Goal: Task Accomplishment & Management: Manage account settings

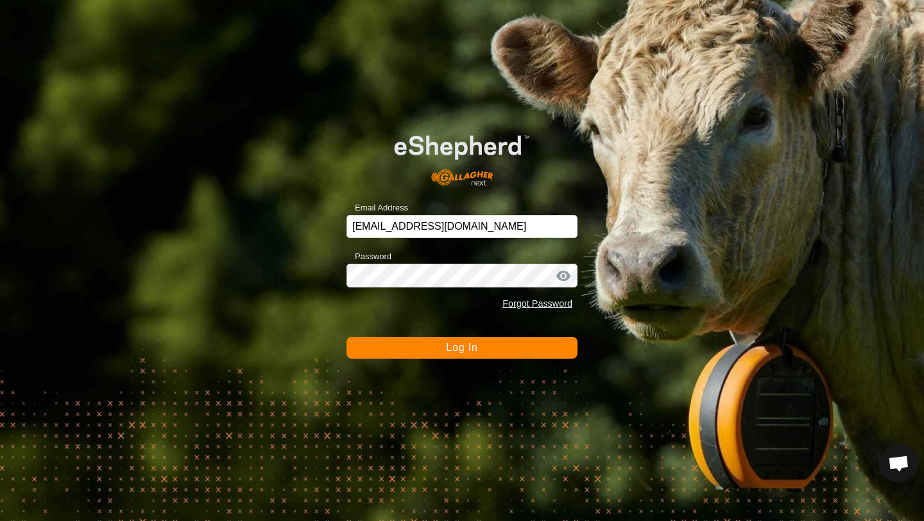
click at [486, 358] on button "Log In" at bounding box center [462, 348] width 231 height 22
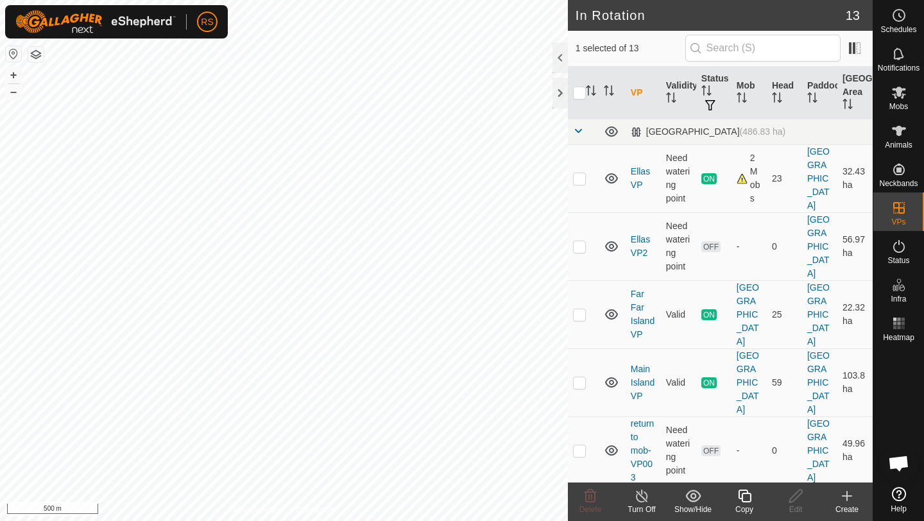
checkbox input "true"
checkbox input "false"
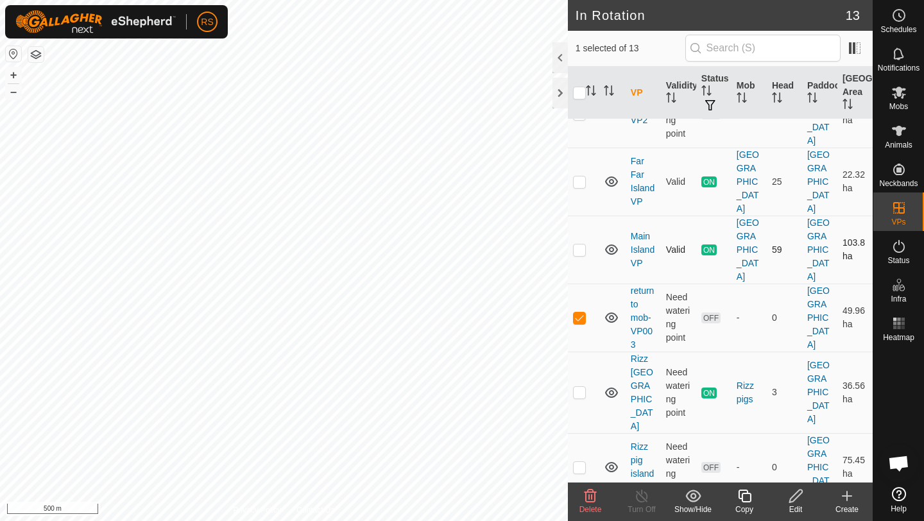
scroll to position [134, 0]
click at [593, 504] on div "Delete" at bounding box center [590, 510] width 51 height 12
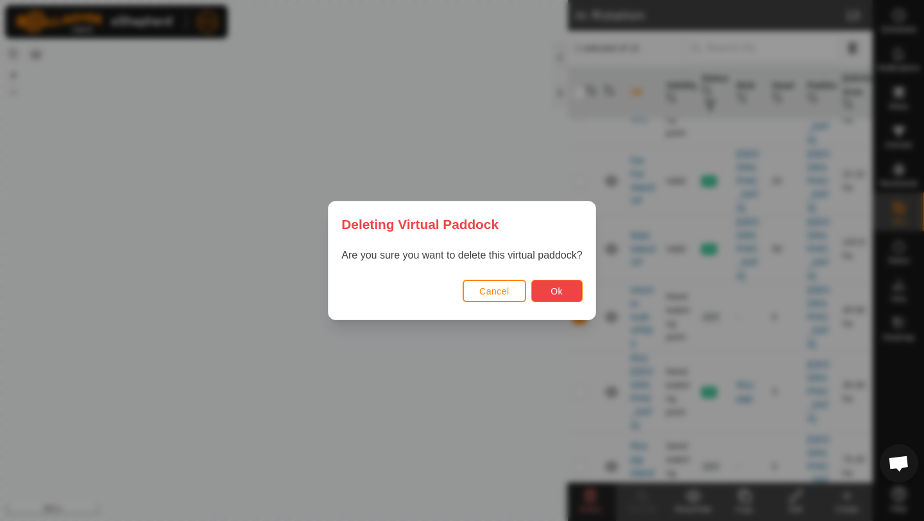
click at [566, 297] on button "Ok" at bounding box center [556, 291] width 51 height 22
checkbox input "false"
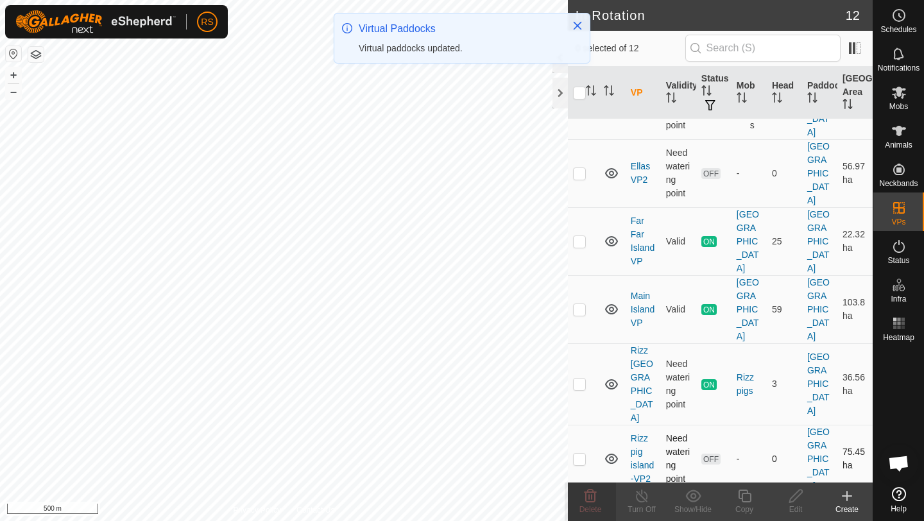
scroll to position [0, 0]
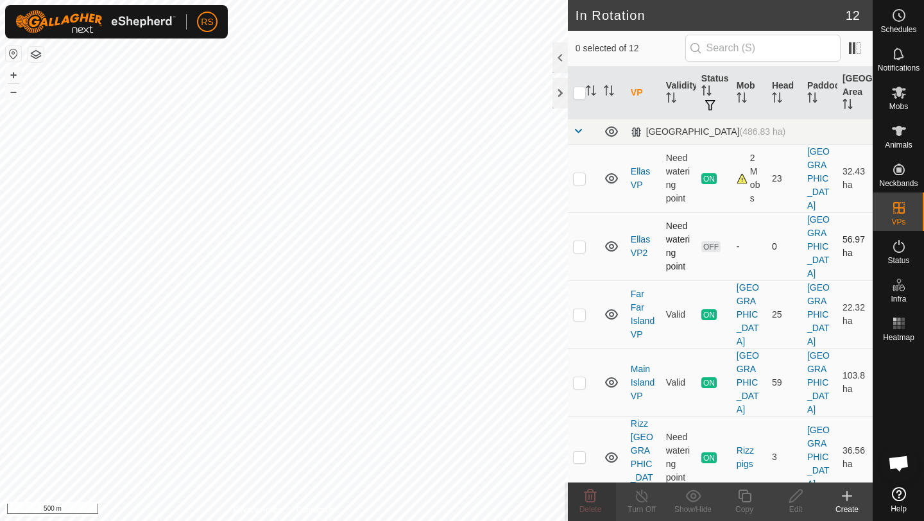
click at [577, 241] on p-checkbox at bounding box center [579, 246] width 13 height 10
checkbox input "true"
click at [901, 90] on icon at bounding box center [899, 93] width 14 height 12
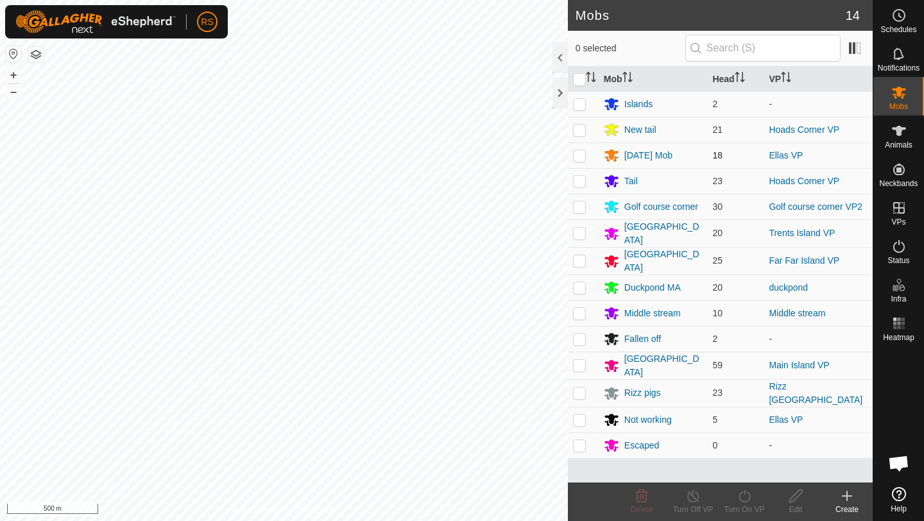
click at [580, 154] on p-checkbox at bounding box center [579, 155] width 13 height 10
checkbox input "true"
click at [747, 497] on icon at bounding box center [745, 495] width 16 height 15
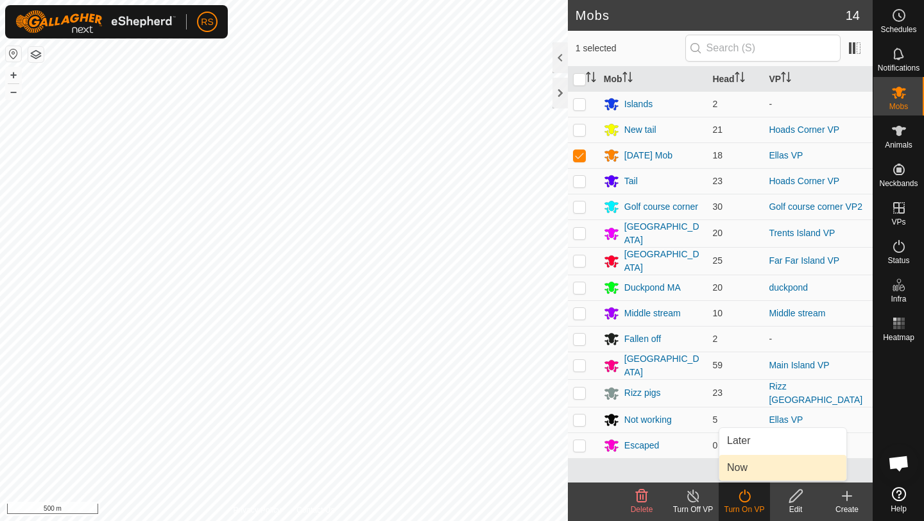
click at [752, 467] on link "Now" at bounding box center [783, 468] width 127 height 26
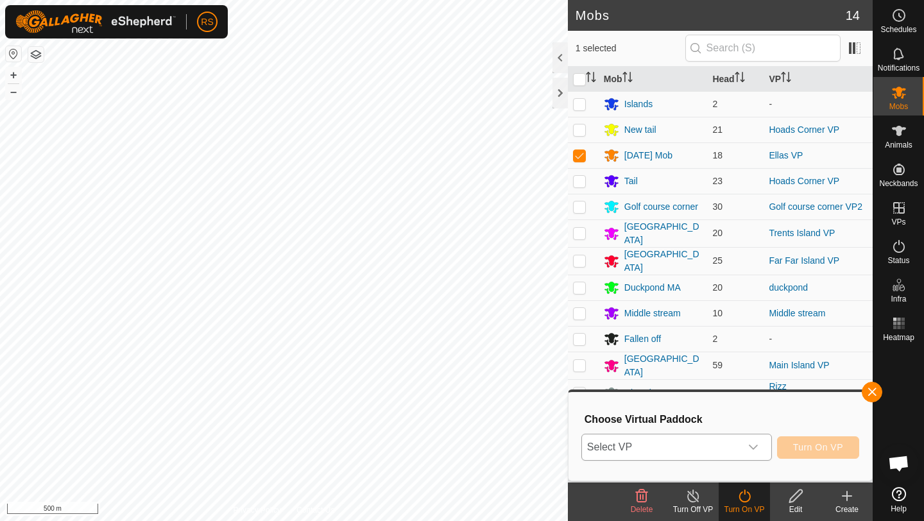
click at [712, 454] on span "Select VP" at bounding box center [661, 448] width 159 height 26
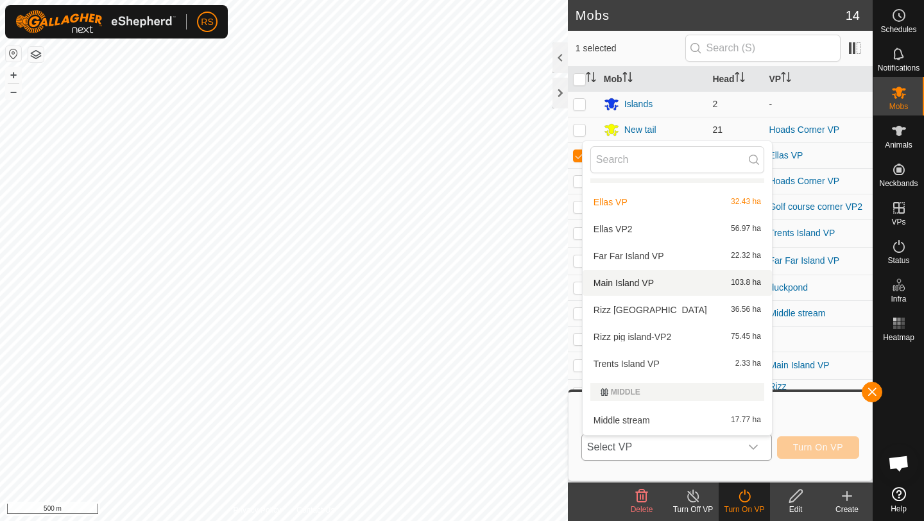
scroll to position [26, 0]
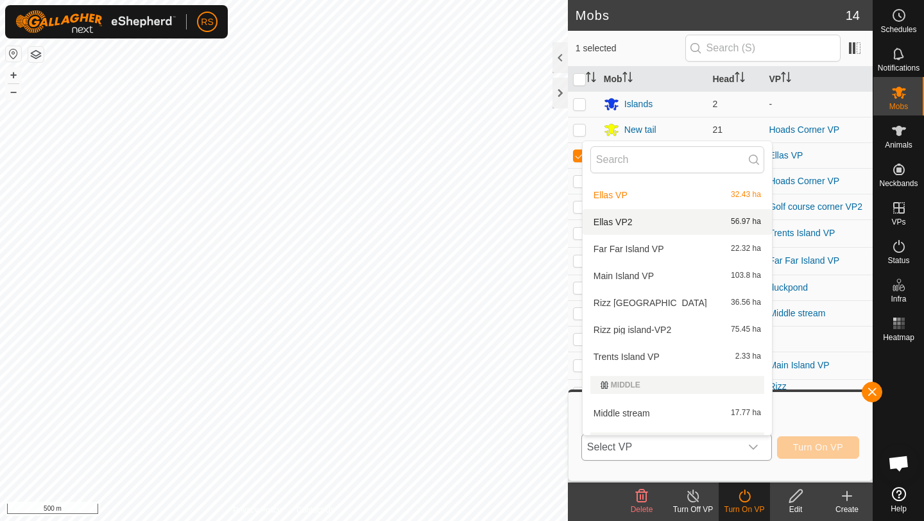
click at [671, 226] on li "Ellas VP2 56.97 ha" at bounding box center [677, 222] width 189 height 26
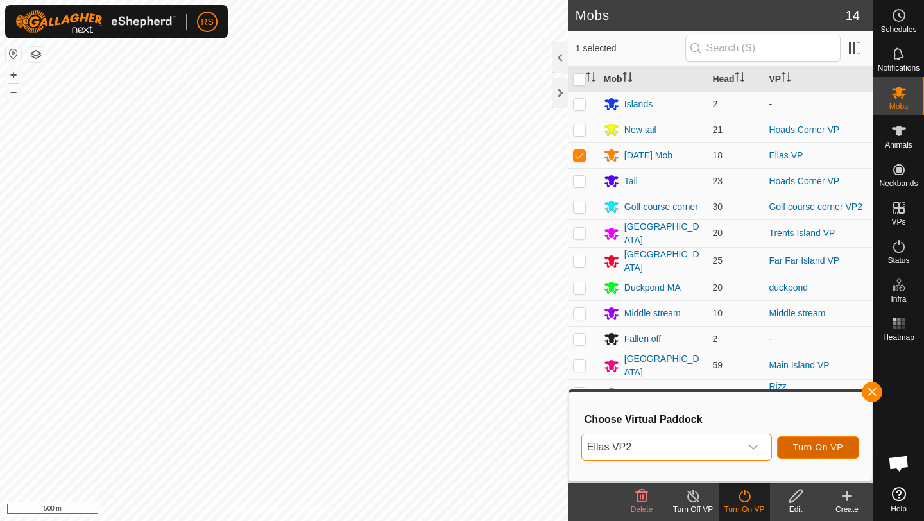
click at [805, 450] on span "Turn On VP" at bounding box center [818, 447] width 50 height 10
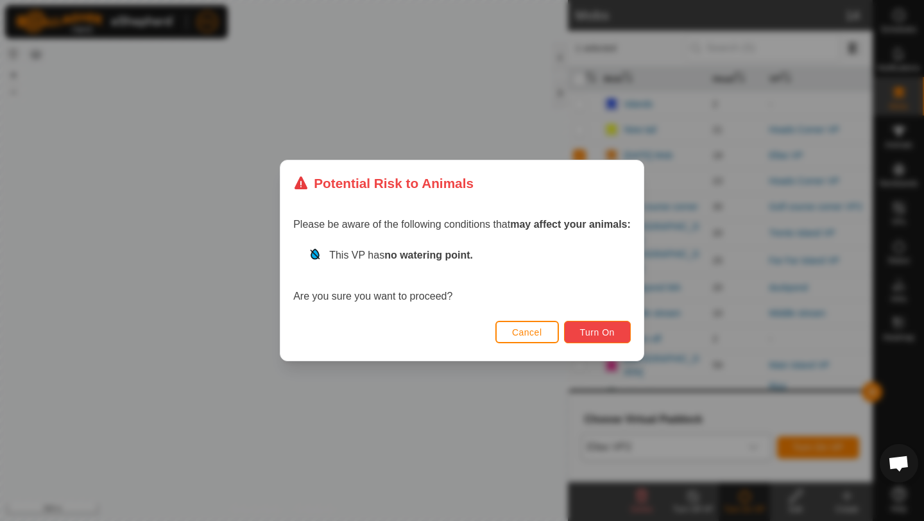
click at [589, 341] on button "Turn On" at bounding box center [597, 332] width 67 height 22
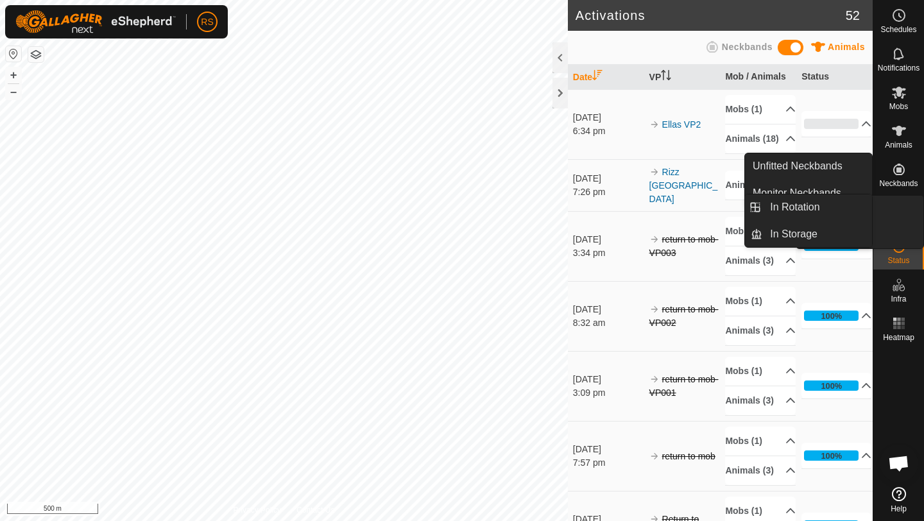
click at [897, 201] on icon at bounding box center [899, 207] width 15 height 15
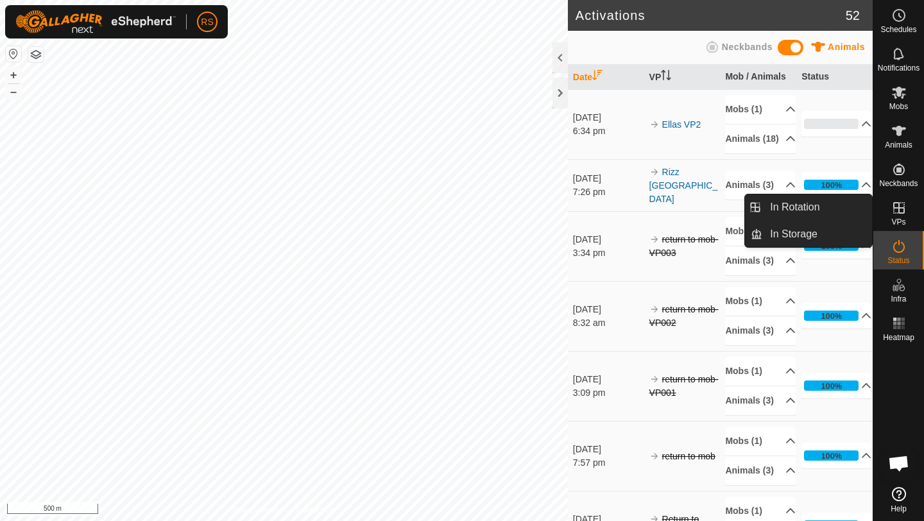
click at [888, 210] on es-virtualpaddocks-svg-icon at bounding box center [899, 208] width 23 height 21
click at [850, 207] on link "In Rotation" at bounding box center [818, 207] width 110 height 26
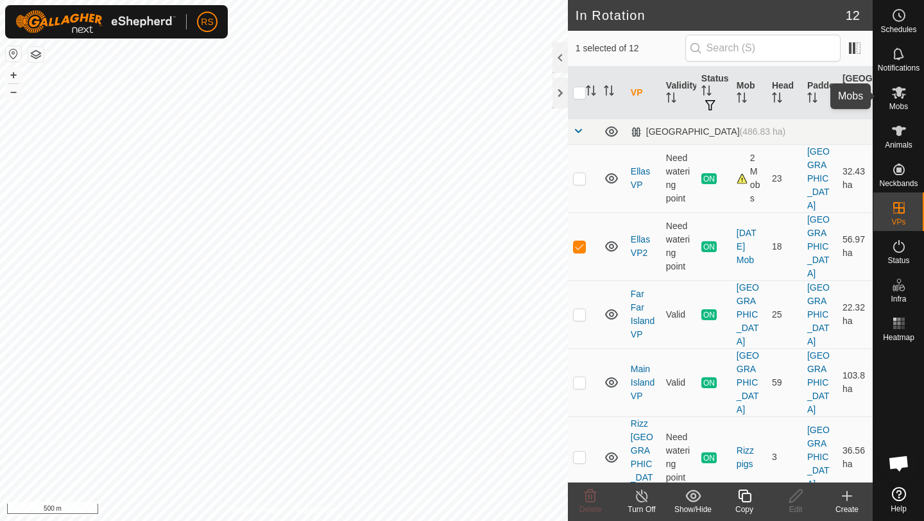
click at [905, 99] on icon at bounding box center [899, 92] width 15 height 15
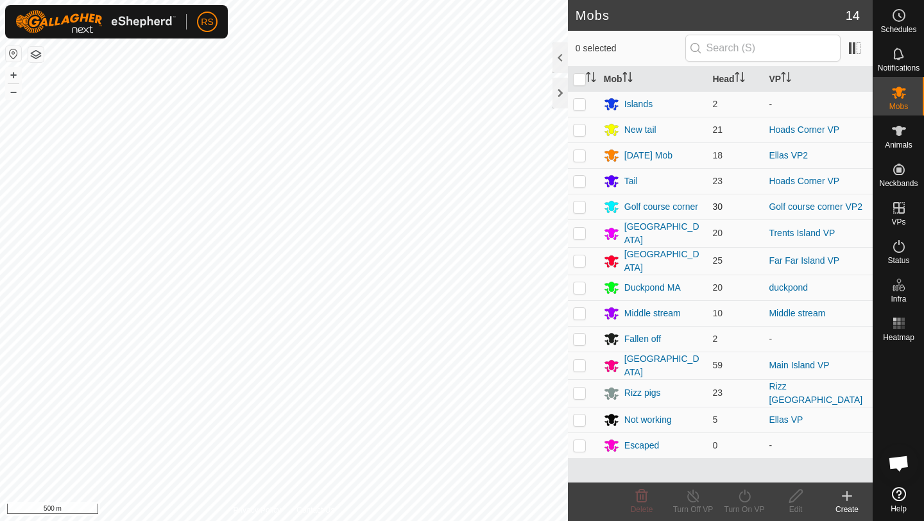
click at [583, 208] on p-checkbox at bounding box center [579, 207] width 13 height 10
checkbox input "true"
click at [739, 497] on icon at bounding box center [745, 496] width 12 height 13
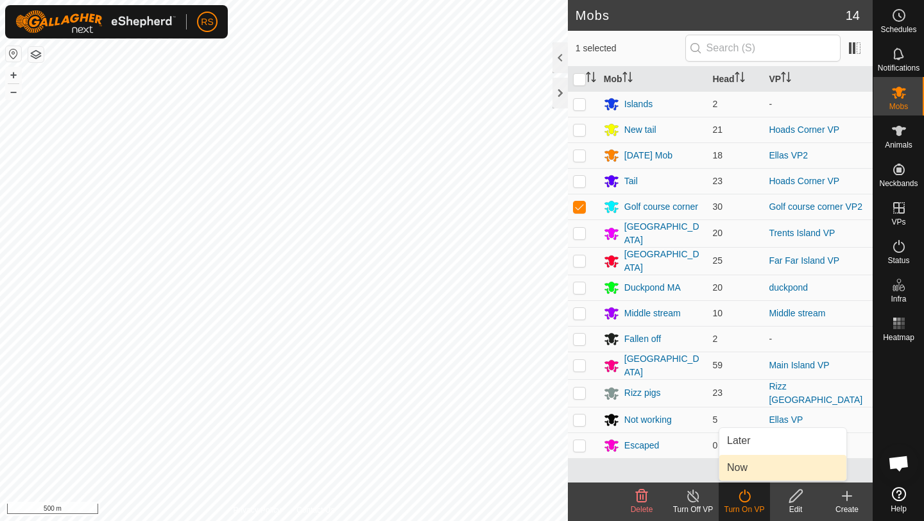
click at [761, 461] on link "Now" at bounding box center [783, 468] width 127 height 26
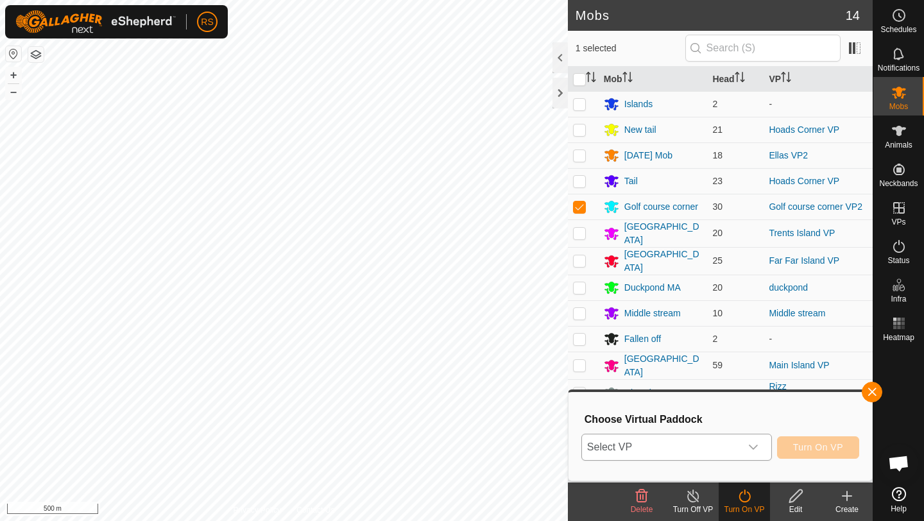
click at [655, 442] on span "Select VP" at bounding box center [661, 448] width 159 height 26
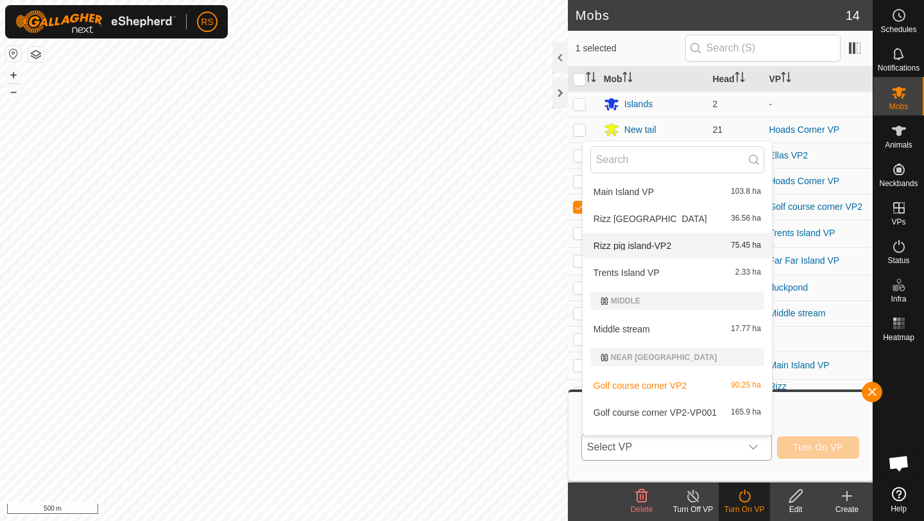
scroll to position [184, 0]
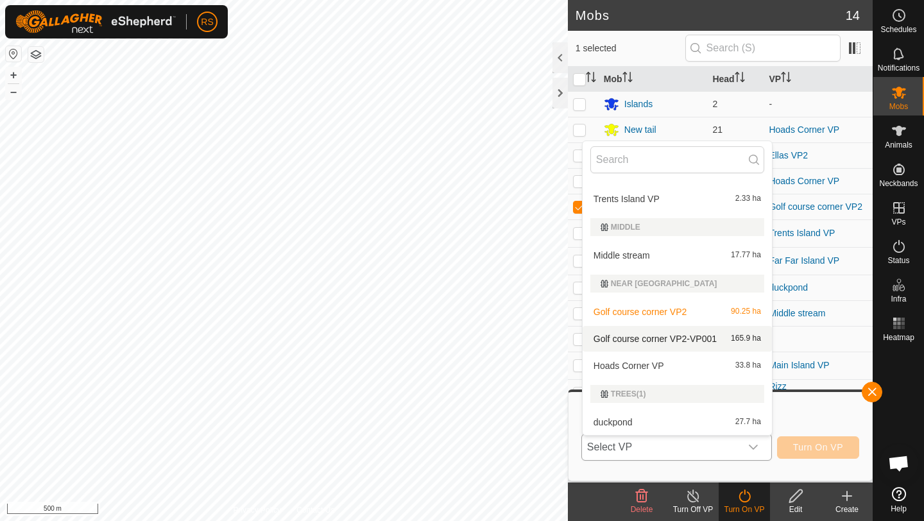
click at [670, 338] on li "Golf course corner VP2-VP001 165.9 ha" at bounding box center [677, 339] width 189 height 26
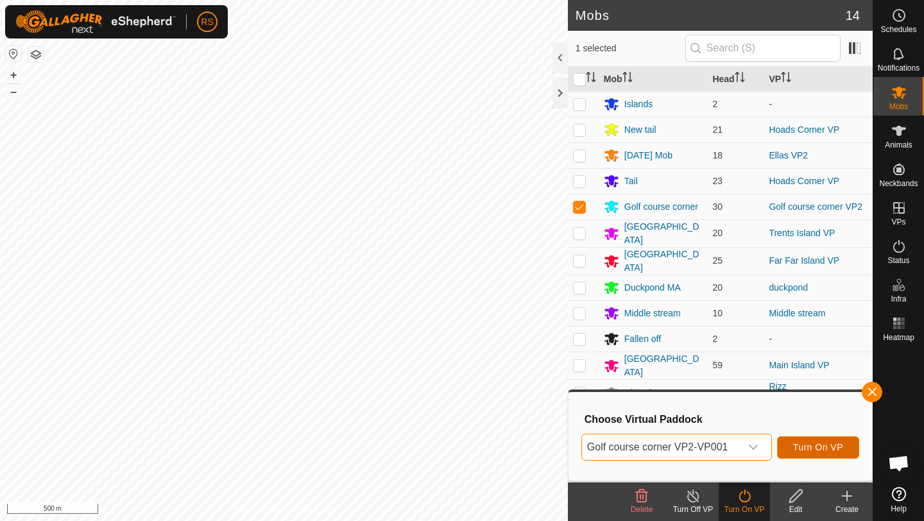
click at [827, 446] on span "Turn On VP" at bounding box center [818, 447] width 50 height 10
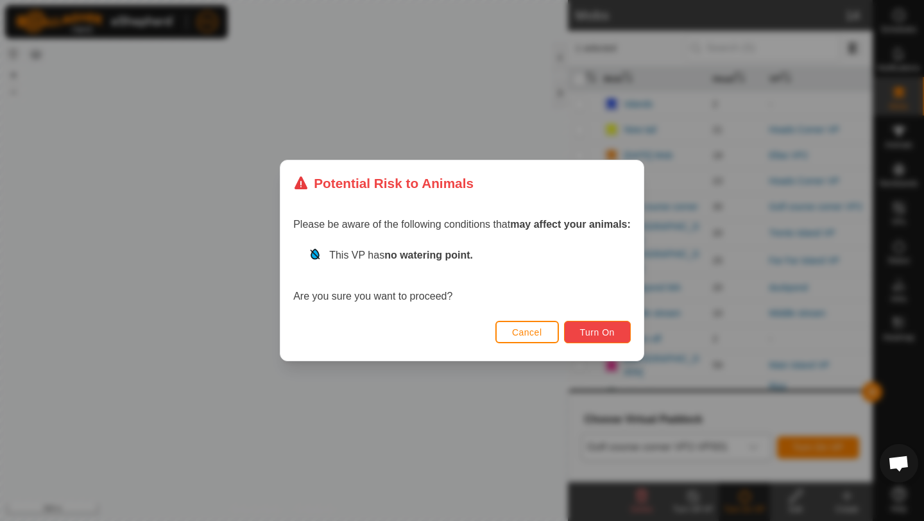
click at [605, 329] on span "Turn On" at bounding box center [597, 332] width 35 height 10
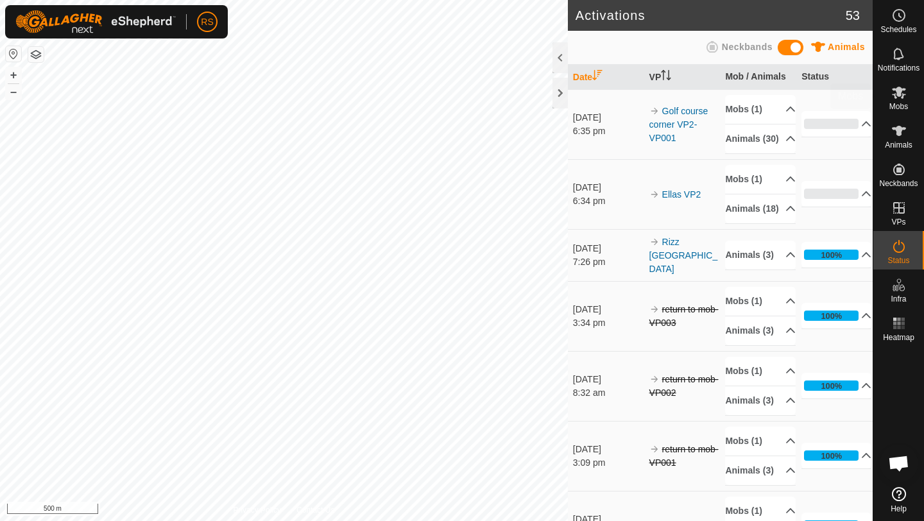
click at [904, 98] on icon at bounding box center [899, 92] width 15 height 15
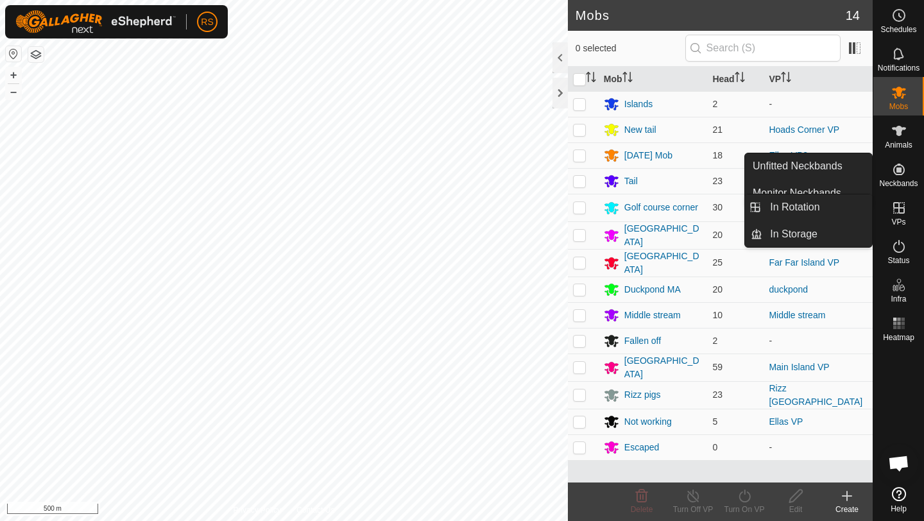
click at [902, 216] on es-virtualpaddocks-svg-icon at bounding box center [899, 208] width 23 height 21
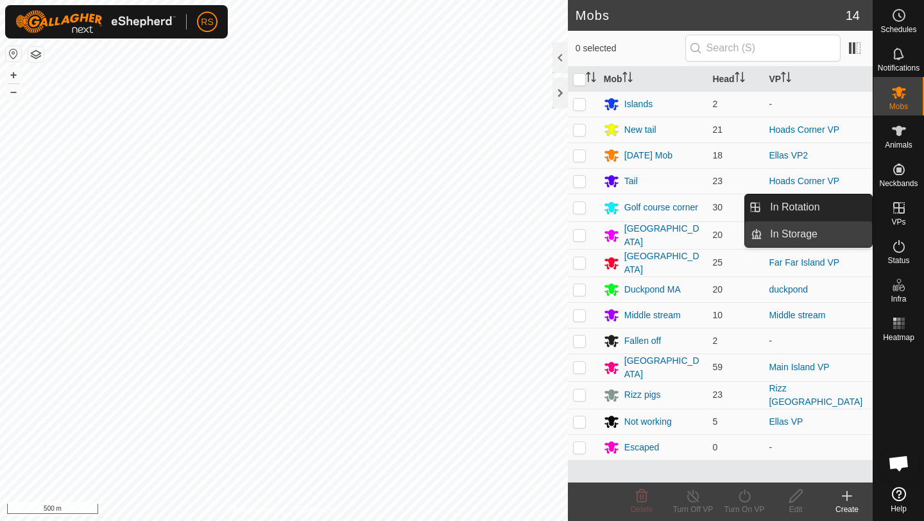
click at [848, 234] on link "In Storage" at bounding box center [818, 234] width 110 height 26
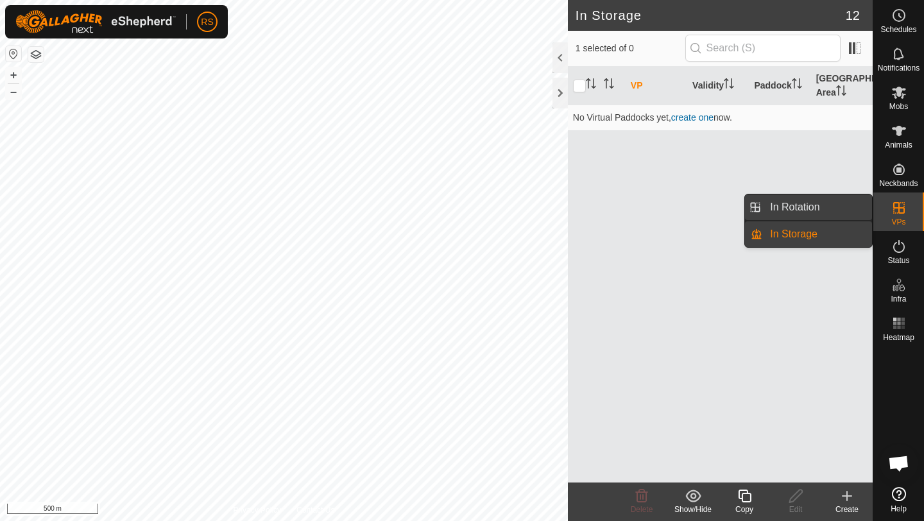
click at [779, 209] on link "In Rotation" at bounding box center [818, 207] width 110 height 26
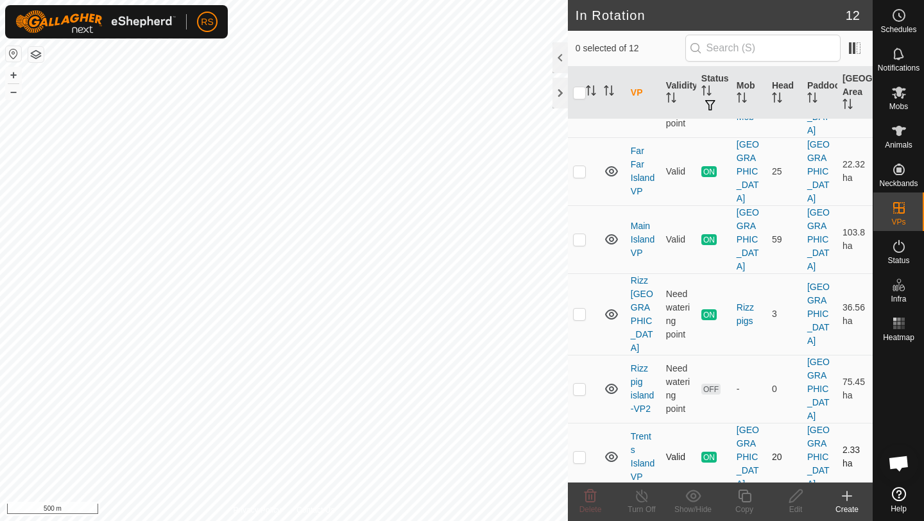
scroll to position [144, 0]
click at [583, 383] on p-checkbox at bounding box center [579, 388] width 13 height 10
checkbox input "true"
click at [803, 499] on icon at bounding box center [796, 495] width 16 height 15
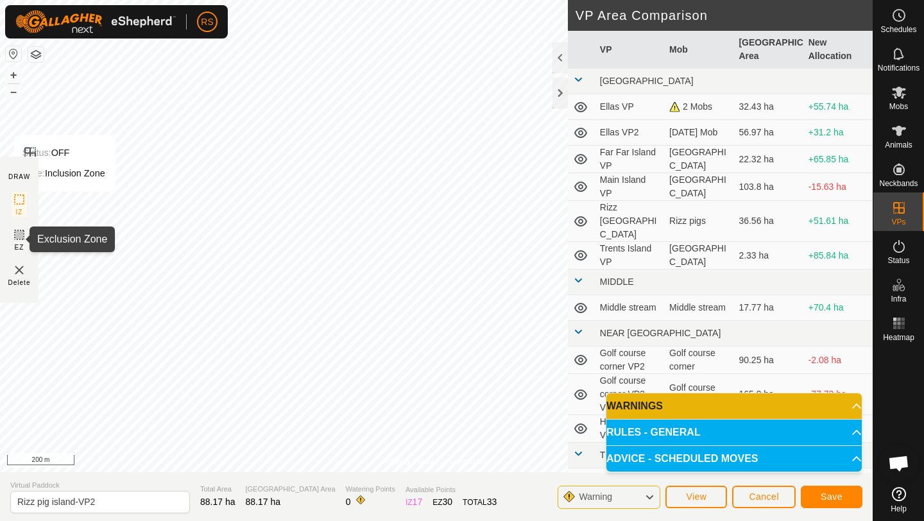
click at [20, 240] on rect at bounding box center [19, 235] width 10 height 10
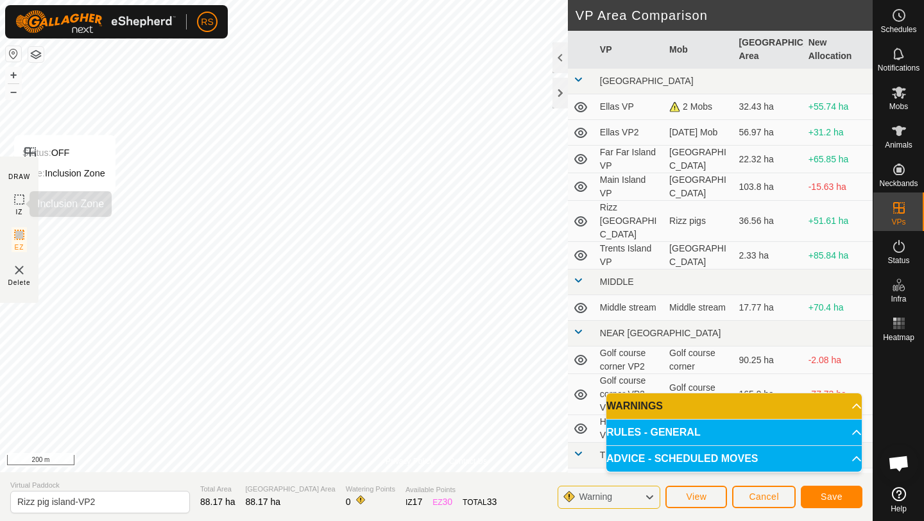
click at [16, 205] on icon at bounding box center [19, 199] width 15 height 15
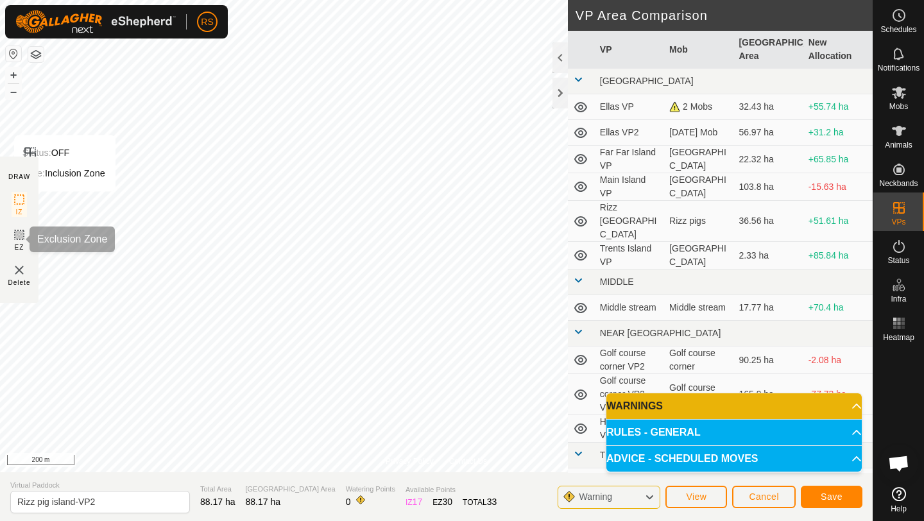
click at [23, 236] on rect at bounding box center [19, 235] width 10 height 10
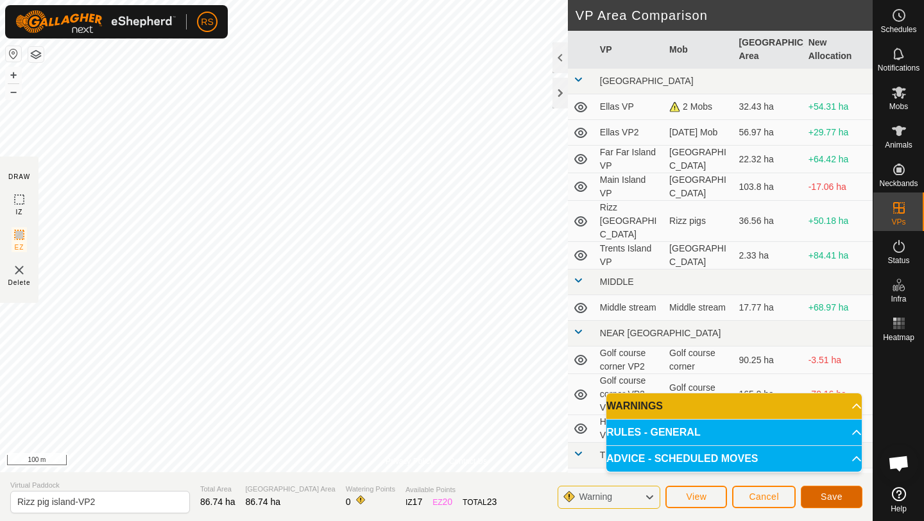
click at [820, 497] on button "Save" at bounding box center [832, 497] width 62 height 22
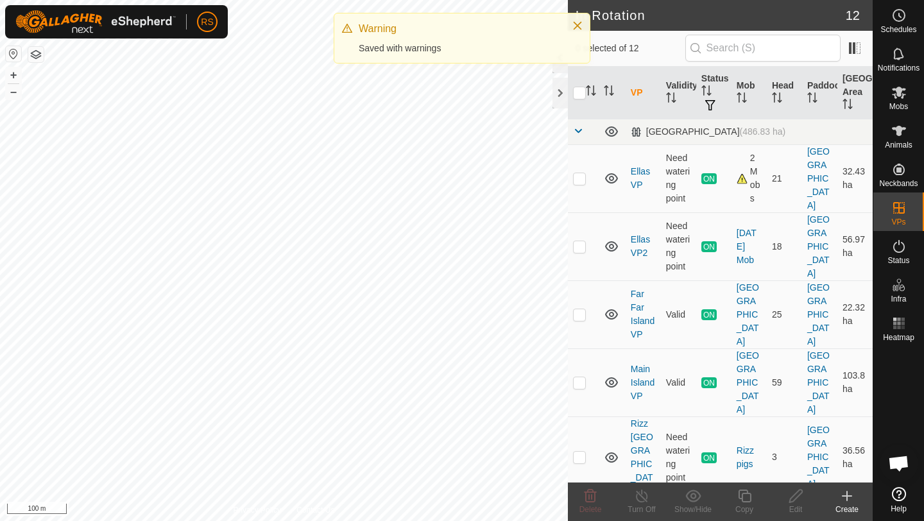
checkbox input "true"
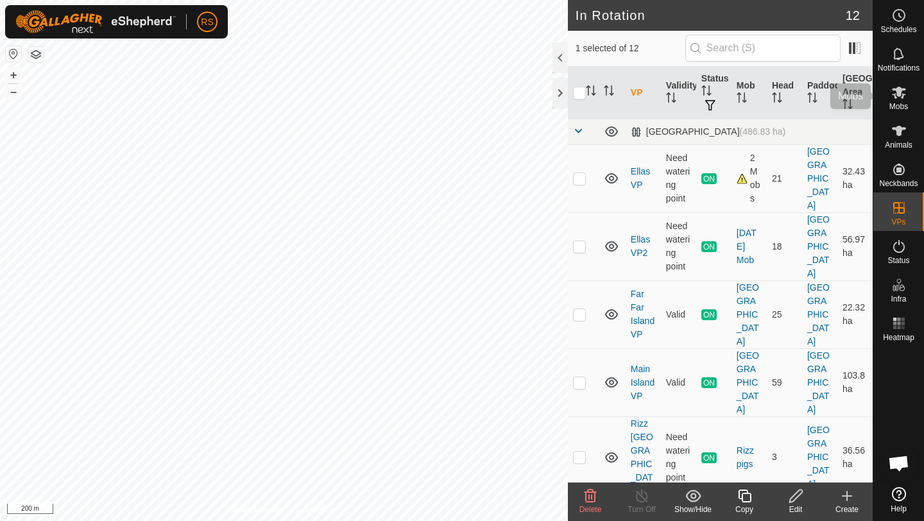
click at [904, 96] on icon at bounding box center [899, 92] width 15 height 15
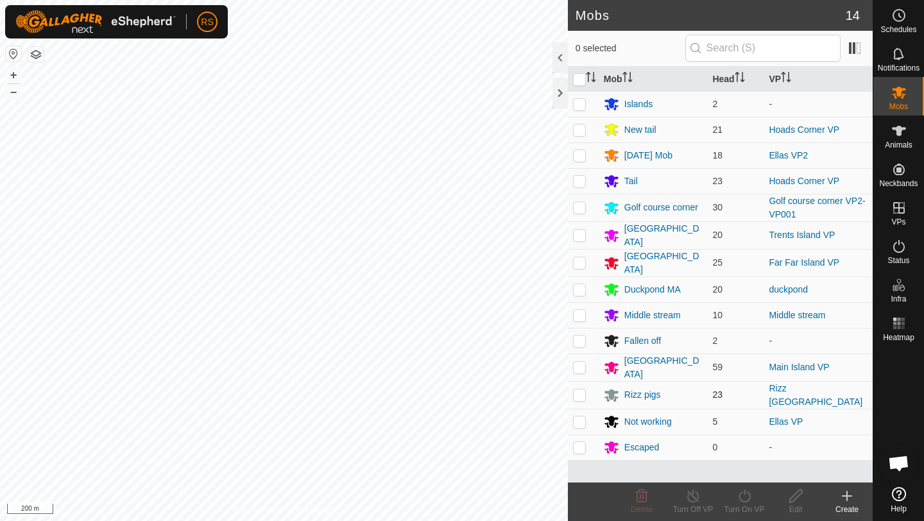
click at [587, 395] on td at bounding box center [583, 395] width 31 height 28
checkbox input "true"
click at [736, 504] on div "Turn On VP" at bounding box center [744, 510] width 51 height 12
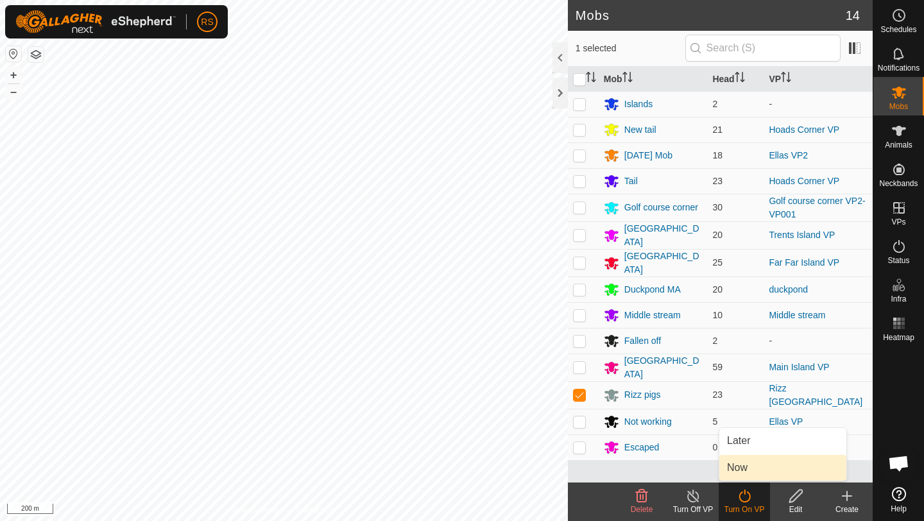
click at [751, 463] on link "Now" at bounding box center [783, 468] width 127 height 26
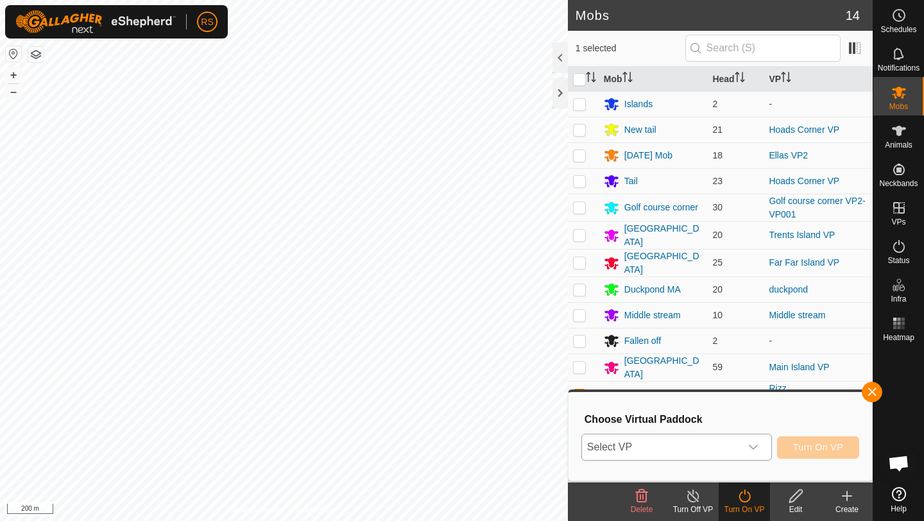
click at [713, 442] on span "Select VP" at bounding box center [661, 448] width 159 height 26
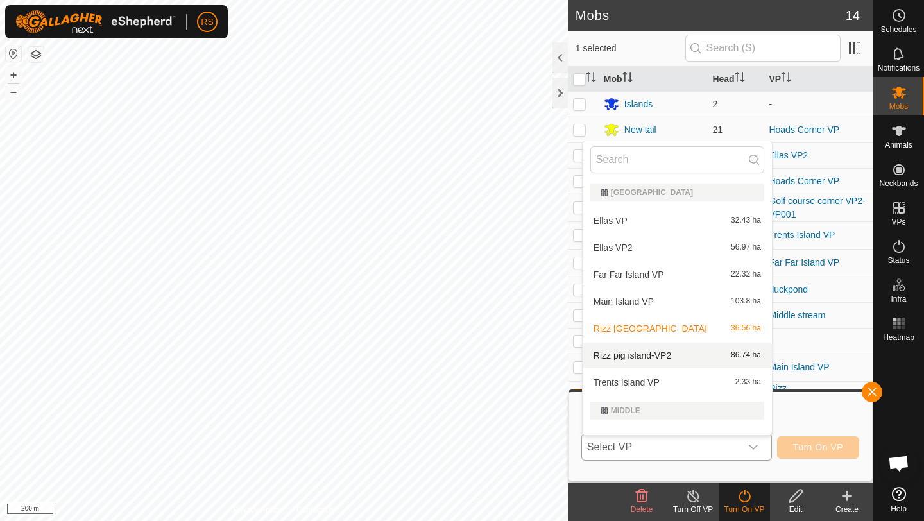
scroll to position [17, 0]
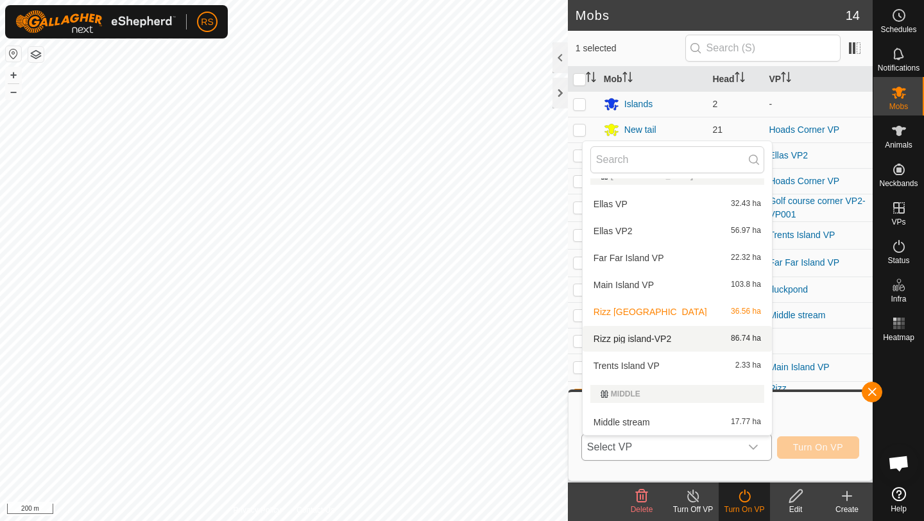
click at [699, 341] on li "Rizz pig island-VP2 86.74 ha" at bounding box center [677, 339] width 189 height 26
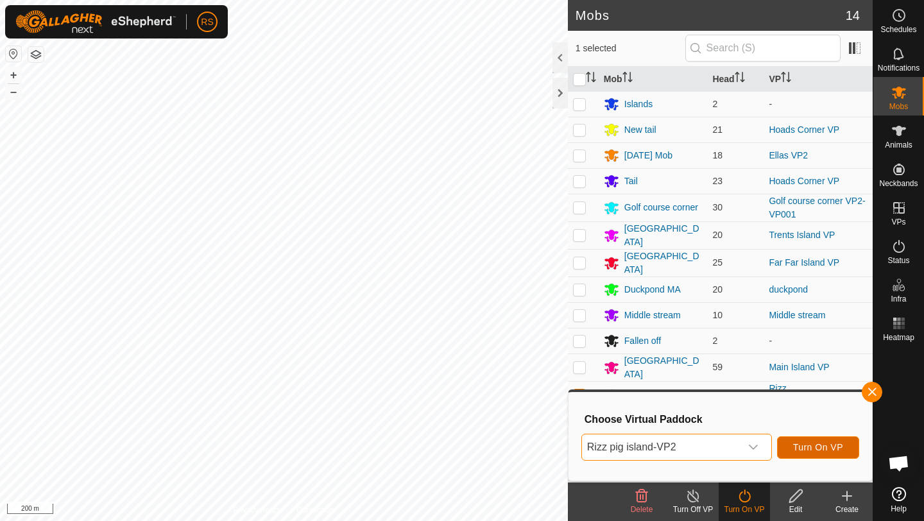
click at [818, 451] on span "Turn On VP" at bounding box center [818, 447] width 50 height 10
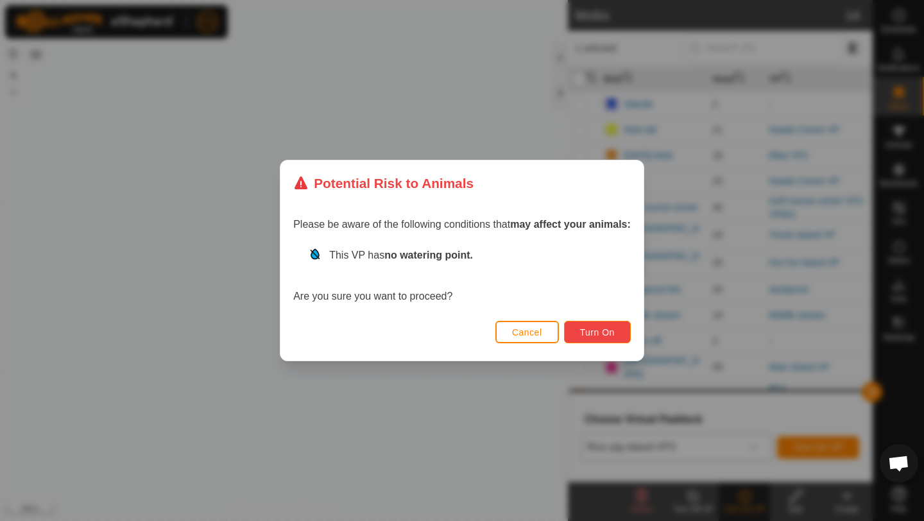
click at [608, 323] on button "Turn On" at bounding box center [597, 332] width 67 height 22
